Goal: Find specific page/section: Find specific page/section

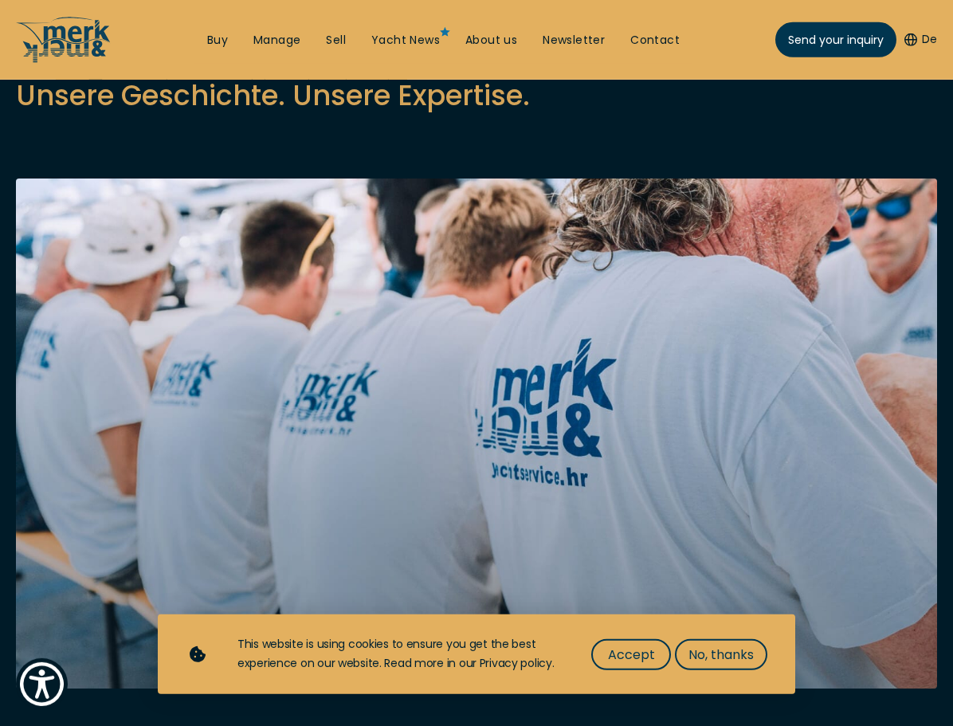
scroll to position [163, 0]
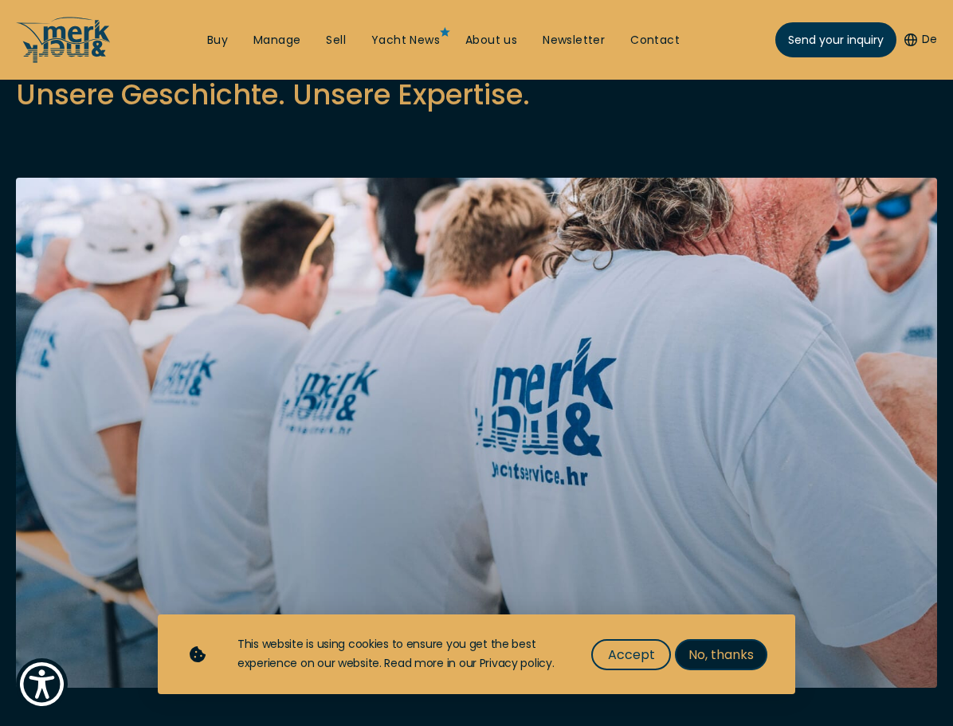
click at [700, 655] on span "No, thanks" at bounding box center [721, 655] width 65 height 20
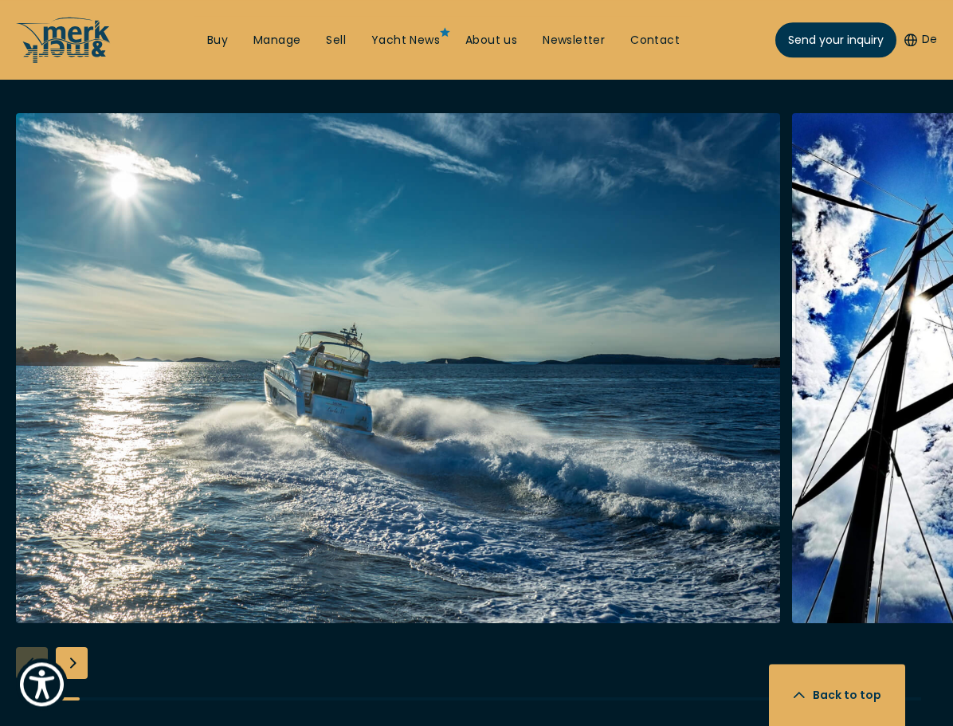
scroll to position [3333, 0]
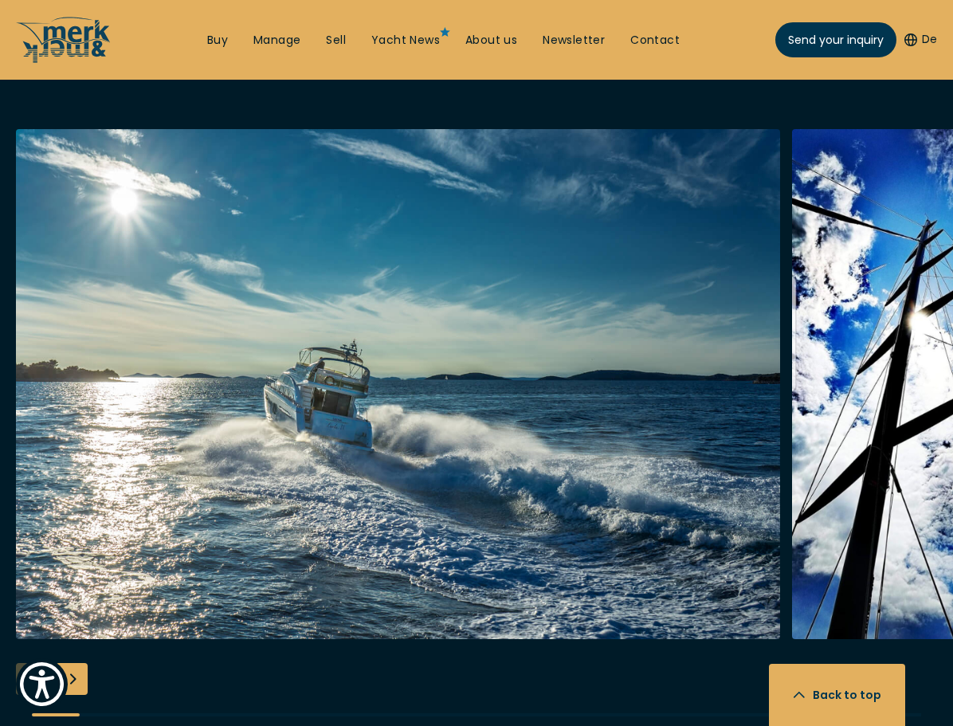
click at [19, 632] on div at bounding box center [476, 436] width 953 height 614
click at [29, 622] on div at bounding box center [476, 436] width 953 height 614
click at [79, 663] on div "Next slide" at bounding box center [72, 679] width 32 height 32
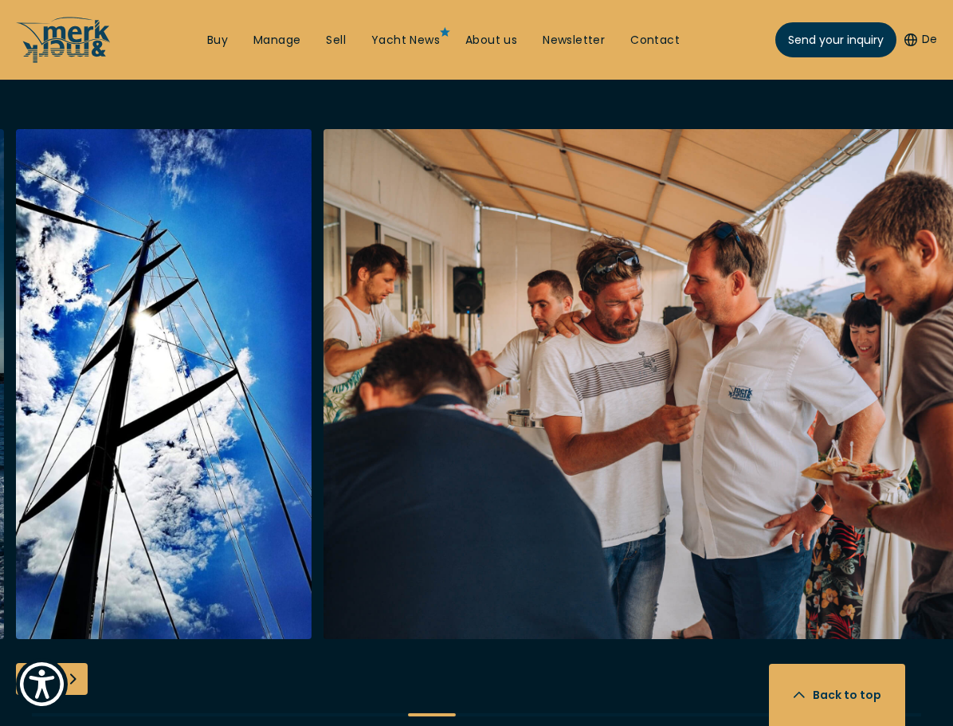
click at [79, 663] on div "Next slide" at bounding box center [72, 679] width 32 height 32
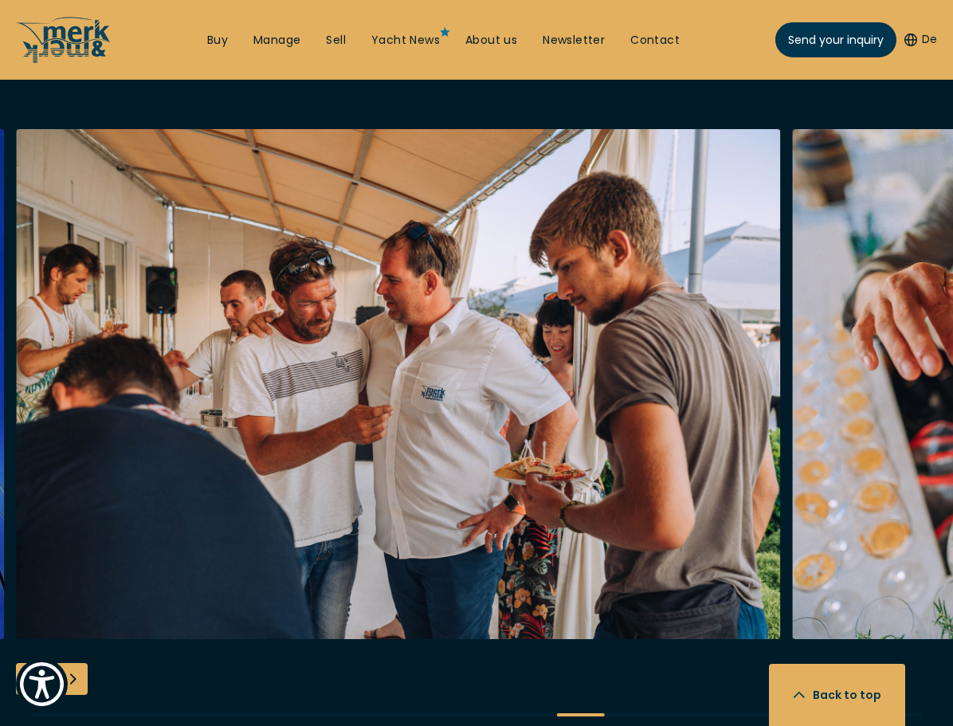
click at [79, 663] on div "Next slide" at bounding box center [72, 679] width 32 height 32
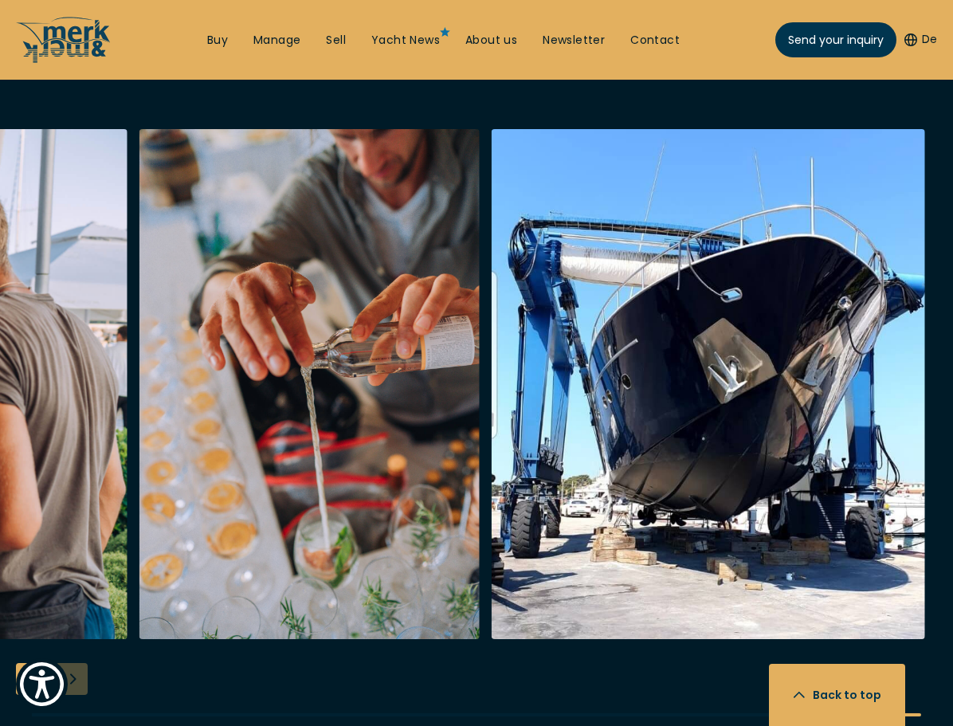
click at [79, 622] on div at bounding box center [476, 436] width 953 height 614
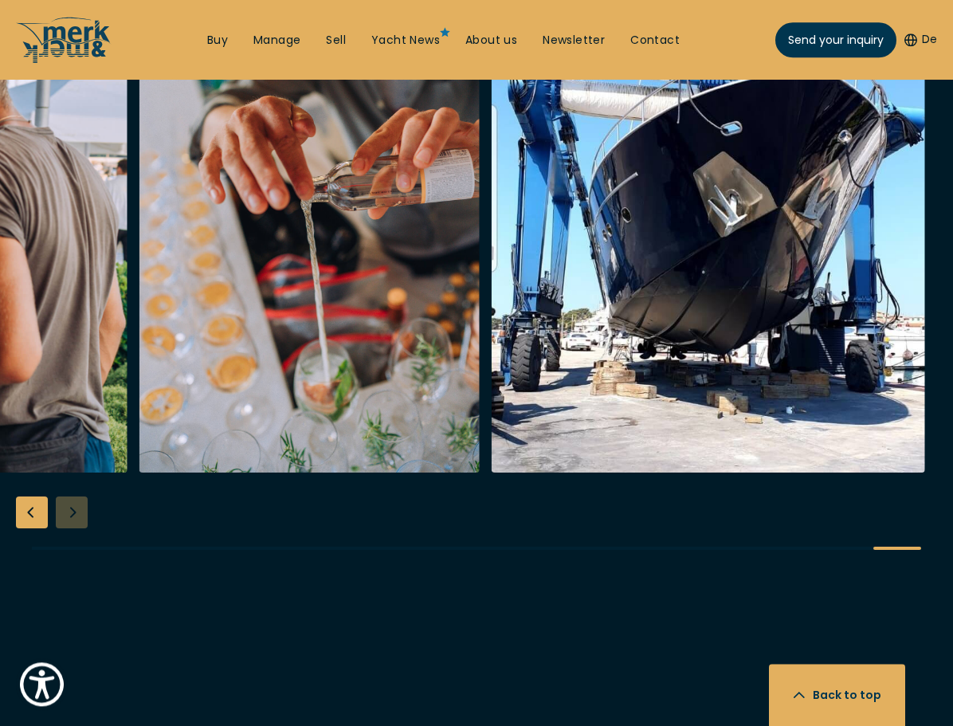
scroll to position [3495, 0]
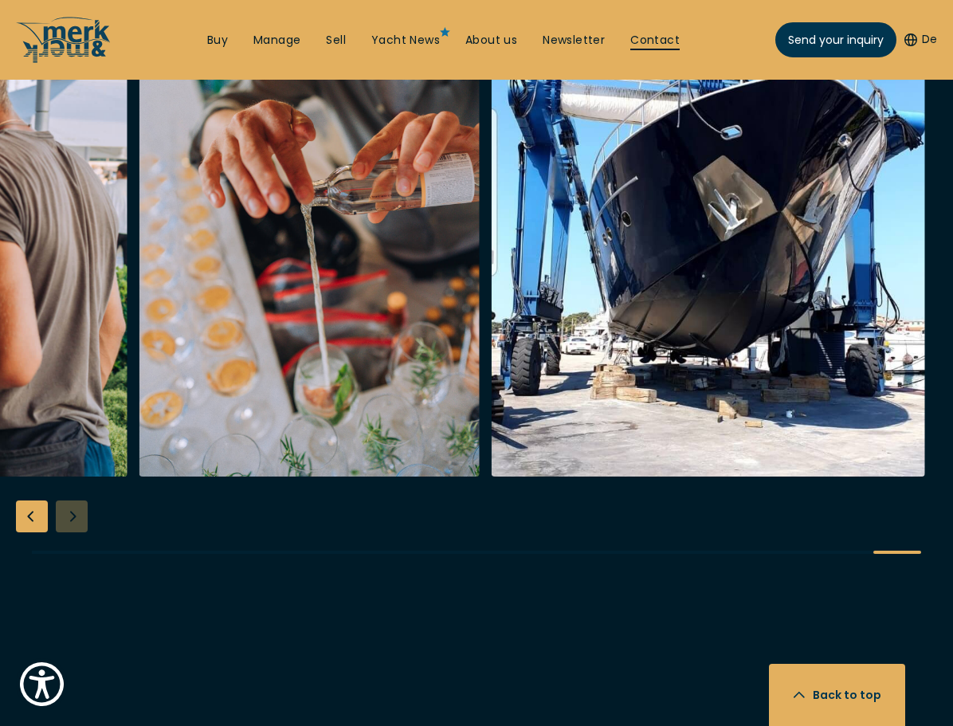
click at [657, 41] on link "Contact" at bounding box center [654, 41] width 49 height 16
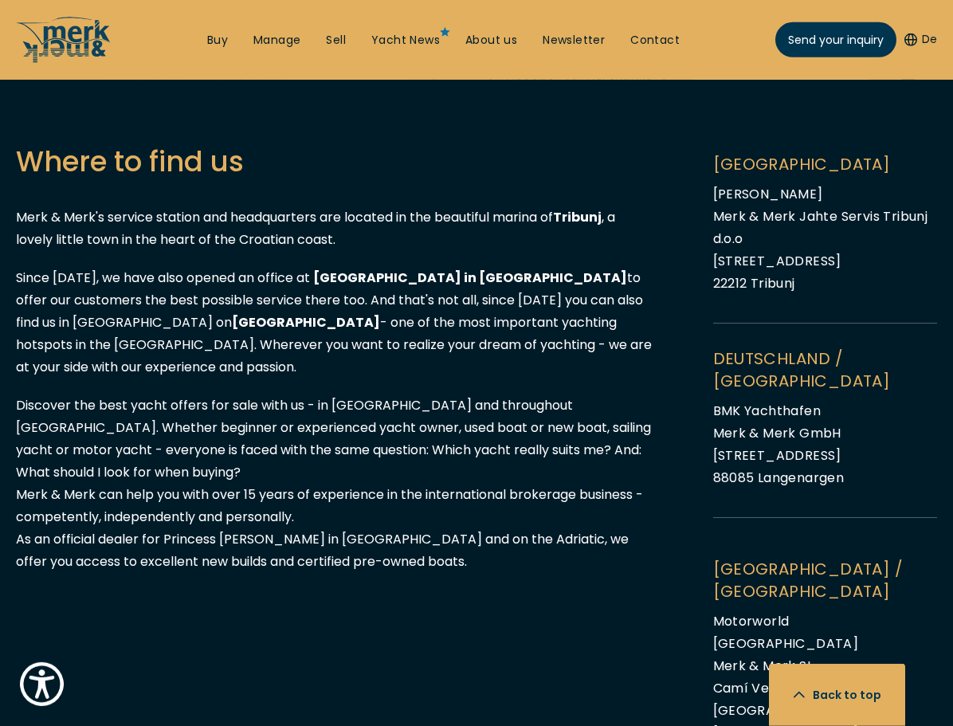
scroll to position [1446, 0]
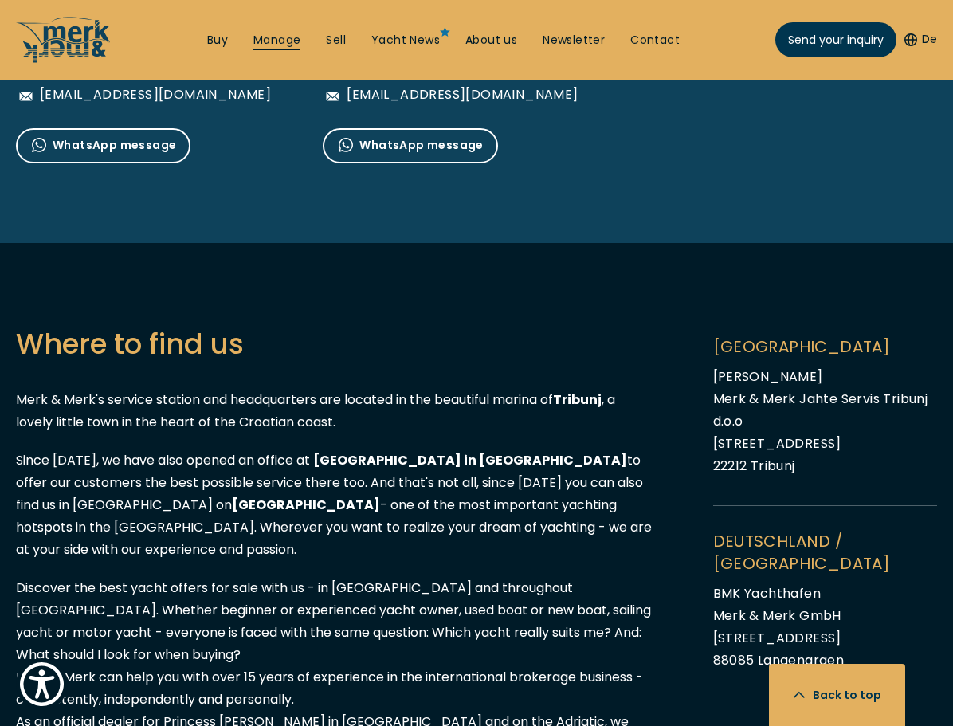
click at [279, 47] on link "Manage" at bounding box center [276, 41] width 47 height 16
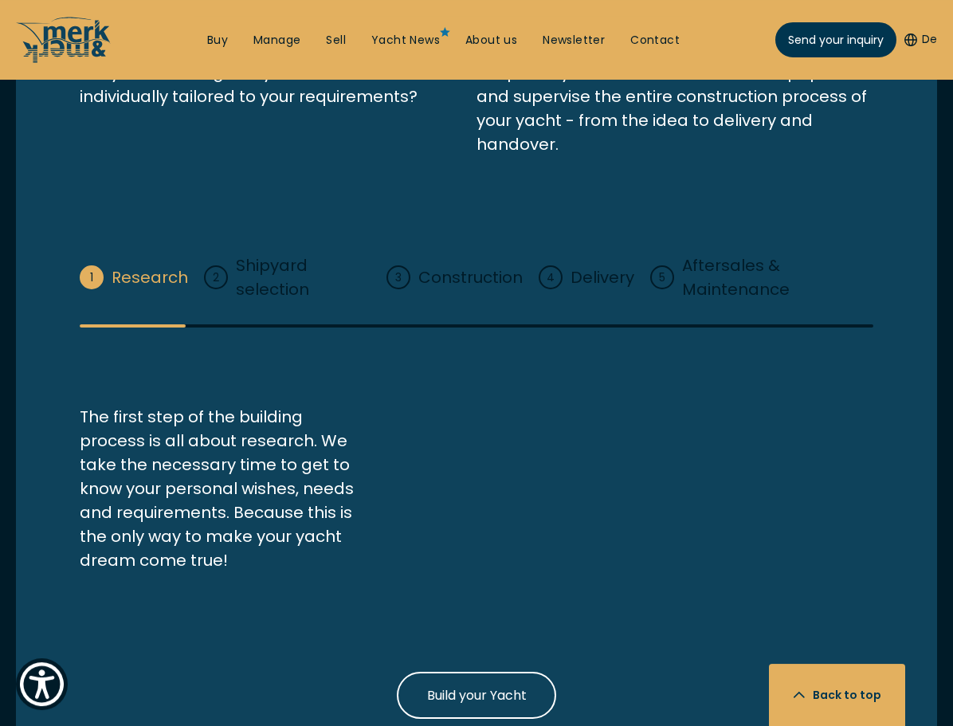
scroll to position [2032, 0]
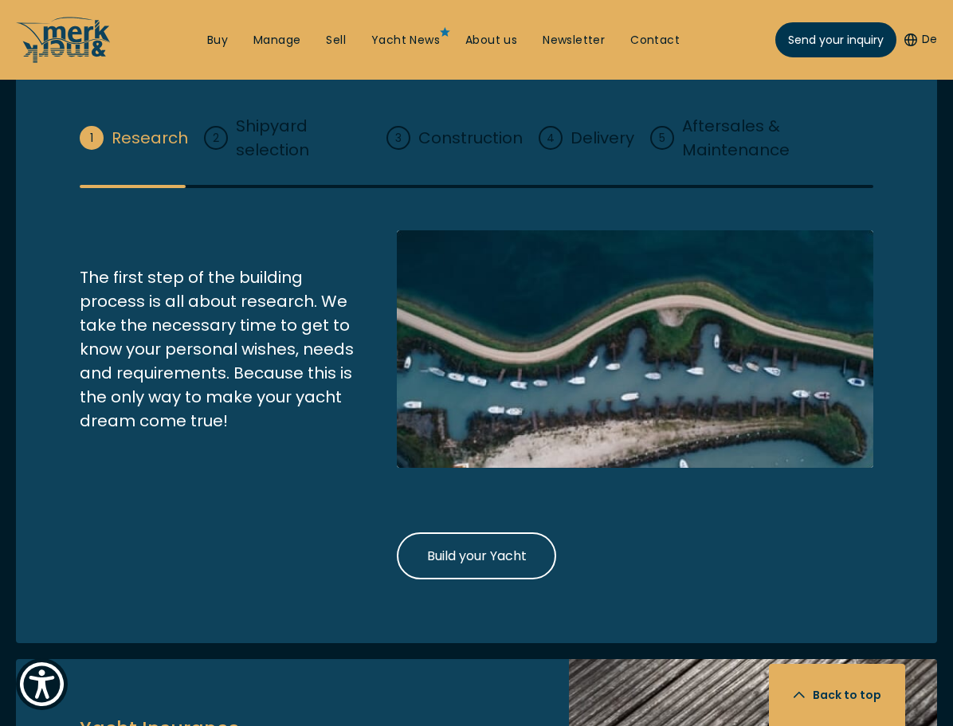
click at [452, 167] on div "Yacht Building Are you dreaming of a yacht that is 100% individually tailored t…" at bounding box center [476, 236] width 921 height 814
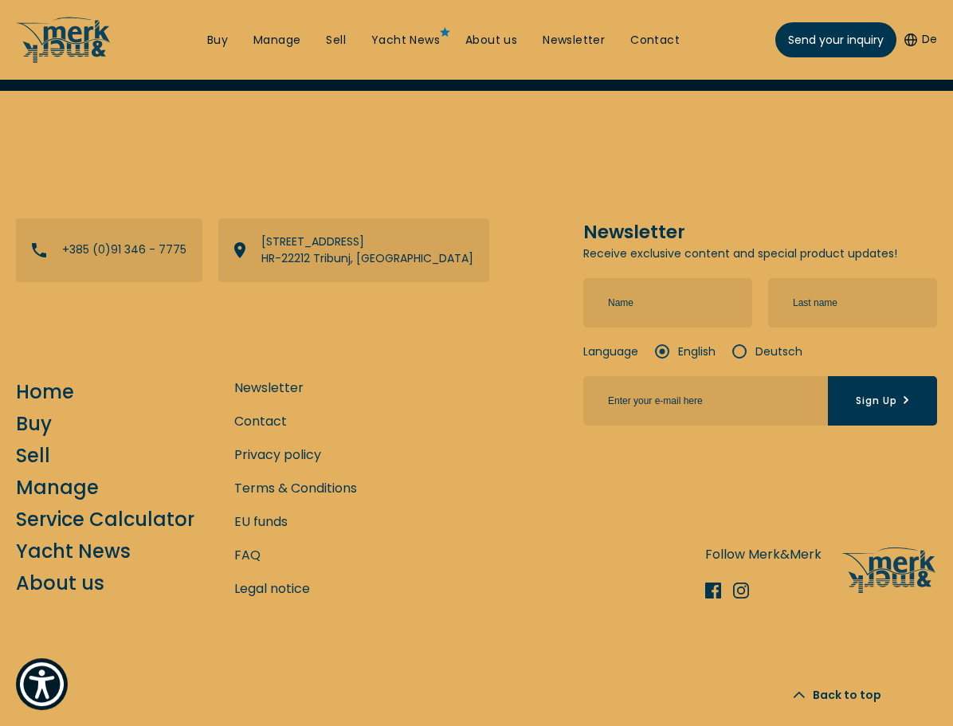
scroll to position [5785, 0]
click at [288, 481] on link "Terms & Conditions" at bounding box center [295, 488] width 123 height 20
